Goal: Task Accomplishment & Management: Manage account settings

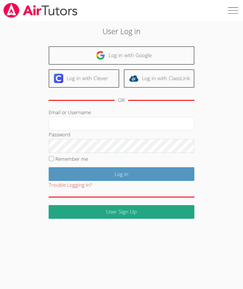
click at [152, 54] on link "Log in with Google" at bounding box center [122, 55] width 146 height 18
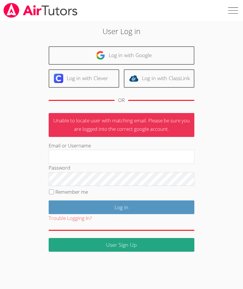
click at [125, 150] on input "Email or Username" at bounding box center [122, 157] width 146 height 14
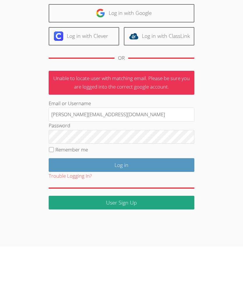
type input "[PERSON_NAME][EMAIL_ADDRESS][DOMAIN_NAME]"
click at [58, 188] on label "Remember me" at bounding box center [71, 191] width 33 height 7
click at [54, 189] on input "Remember me" at bounding box center [51, 191] width 5 height 5
checkbox input "true"
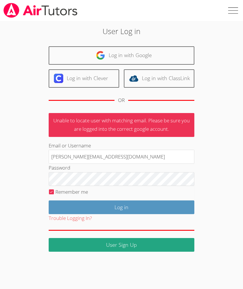
click at [151, 238] on link "User Sign Up" at bounding box center [122, 245] width 146 height 14
click at [135, 200] on input "Log in" at bounding box center [122, 207] width 146 height 14
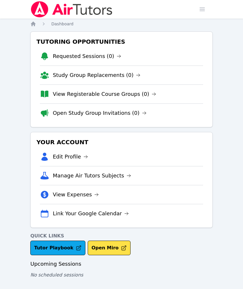
click at [101, 57] on link "Requested Sessions (0)" at bounding box center [87, 56] width 68 height 8
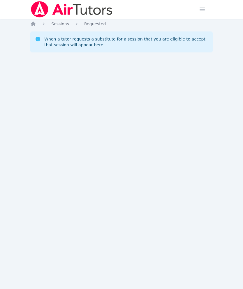
click at [32, 19] on div "Home Sessions Study Groups Students Messages Open user menu Denise Andrews Open…" at bounding box center [121, 144] width 243 height 289
click at [31, 26] on icon "Breadcrumb" at bounding box center [33, 24] width 6 height 6
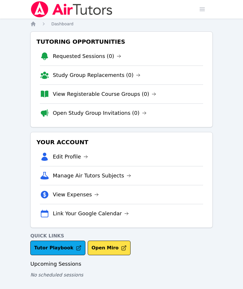
click at [115, 172] on link "Manage Air Tutors Subjects" at bounding box center [92, 176] width 78 height 8
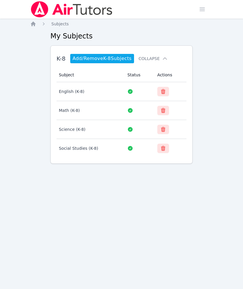
click at [32, 22] on icon "Breadcrumb" at bounding box center [33, 24] width 6 height 6
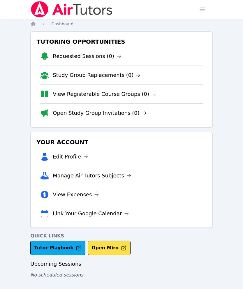
click at [200, 9] on span "button" at bounding box center [202, 9] width 13 height 13
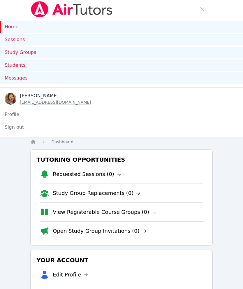
click at [17, 126] on button "Sign out" at bounding box center [14, 127] width 29 height 12
